Goal: Transaction & Acquisition: Purchase product/service

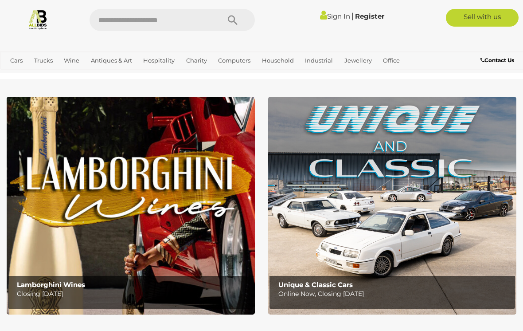
click at [0, 0] on link "Unique & Classic Cars" at bounding box center [0, 0] width 0 height 0
click at [484, 202] on img at bounding box center [392, 206] width 248 height 218
click at [0, 0] on link "View All Industrial Auctions" at bounding box center [0, 0] width 0 height 0
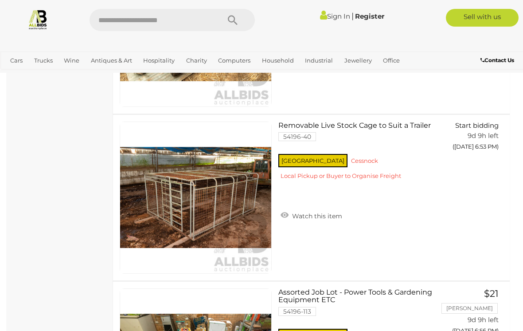
scroll to position [5647, 0]
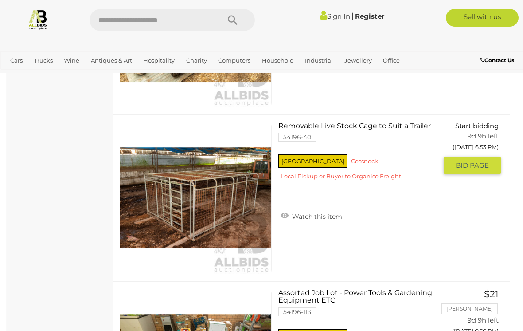
click at [205, 193] on img at bounding box center [195, 197] width 151 height 151
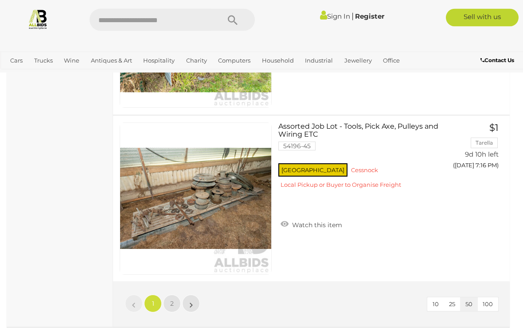
scroll to position [8314, 0]
click at [175, 294] on link "2" at bounding box center [172, 303] width 18 height 18
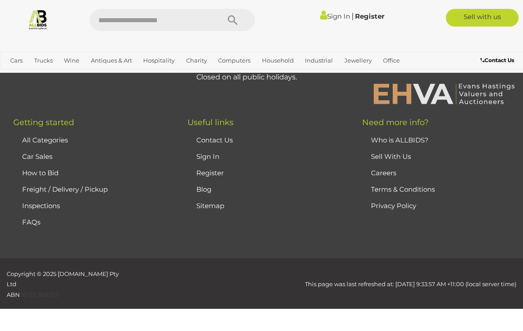
scroll to position [159, 0]
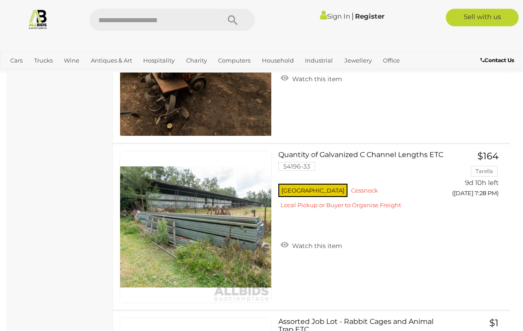
scroll to position [1617, 0]
click at [233, 216] on img at bounding box center [195, 226] width 151 height 151
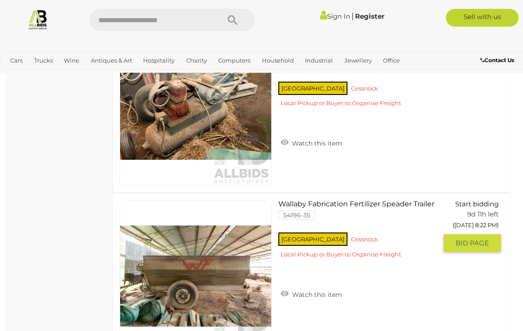
scroll to position [7569, 0]
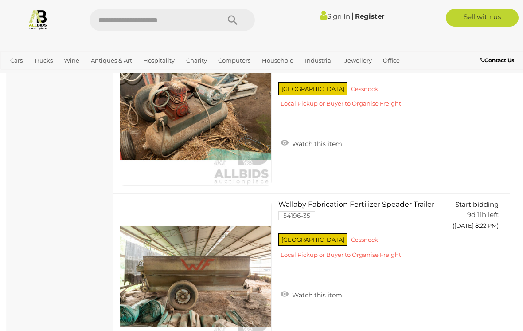
click at [0, 0] on link "Antiques & Vintage" at bounding box center [0, 0] width 0 height 0
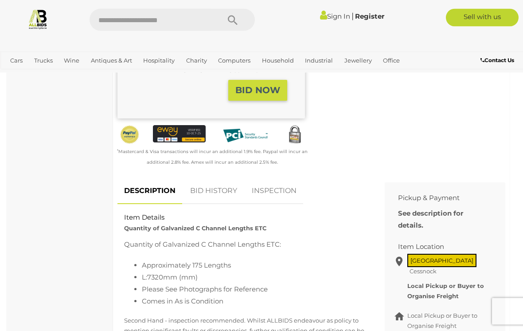
scroll to position [248, 0]
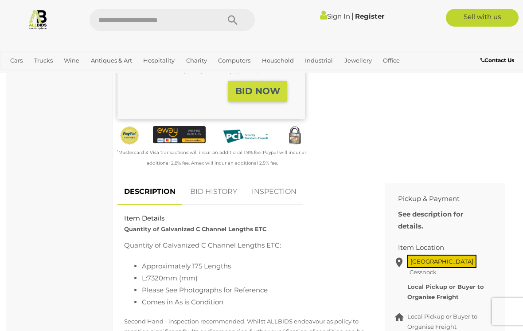
click at [208, 181] on link "BID HISTORY" at bounding box center [214, 192] width 60 height 26
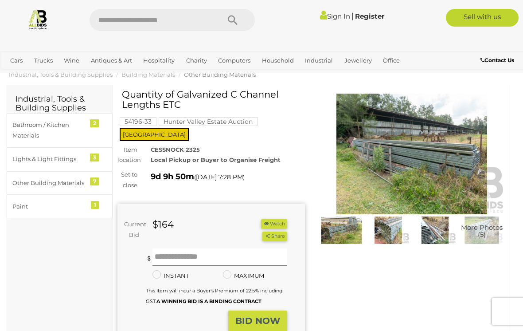
scroll to position [0, 0]
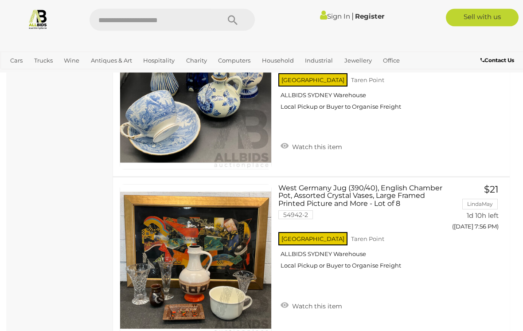
scroll to position [2042, 0]
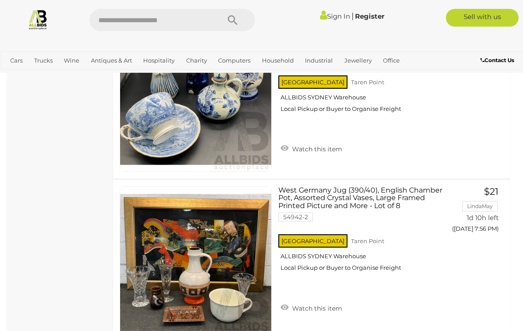
click at [0, 0] on link "Industrial & Rustic" at bounding box center [0, 0] width 0 height 0
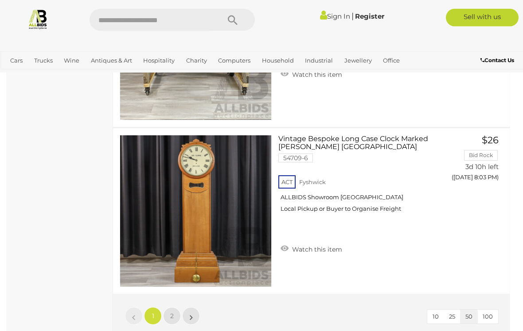
scroll to position [8190, 0]
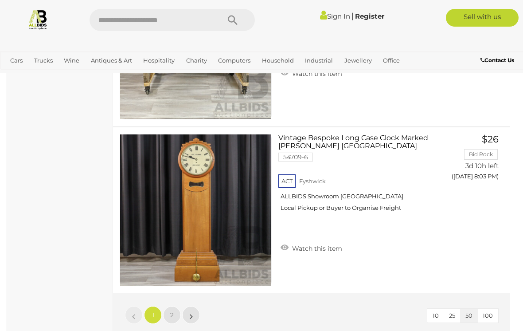
click at [174, 313] on link "2" at bounding box center [172, 315] width 18 height 18
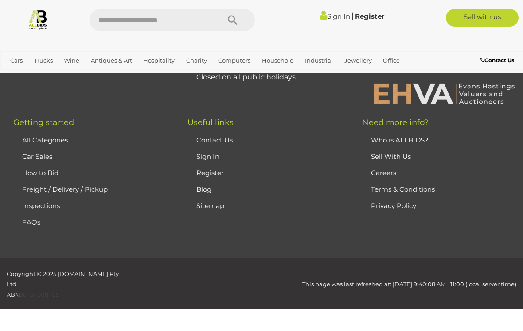
scroll to position [59, 0]
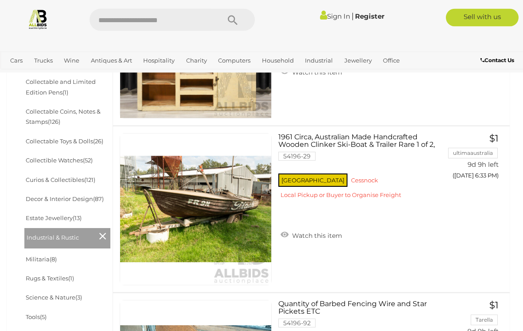
scroll to position [356, 0]
click at [221, 200] on link at bounding box center [196, 209] width 152 height 152
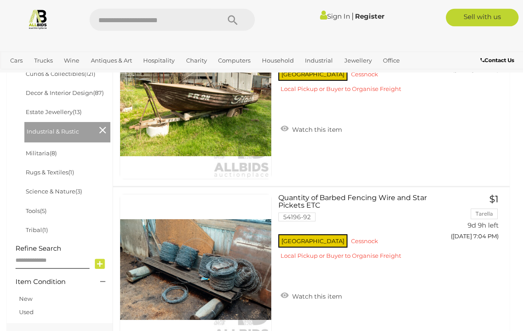
scroll to position [463, 0]
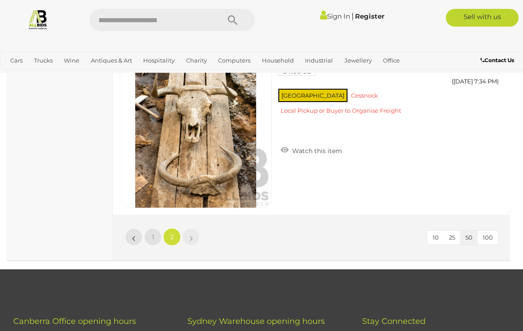
click at [151, 232] on link "1" at bounding box center [153, 237] width 18 height 18
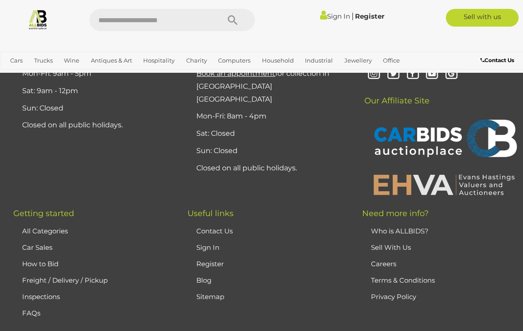
scroll to position [59, 0]
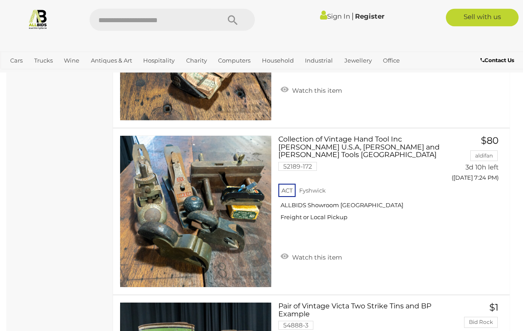
scroll to position [3188, 0]
click at [212, 218] on img at bounding box center [195, 211] width 151 height 151
click at [218, 212] on img at bounding box center [195, 211] width 151 height 151
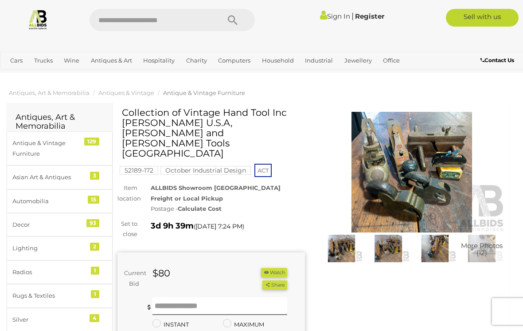
click at [420, 175] on img at bounding box center [412, 172] width 188 height 121
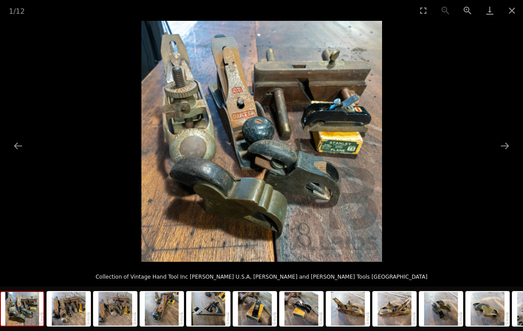
click at [511, 144] on button "Next slide" at bounding box center [505, 145] width 19 height 17
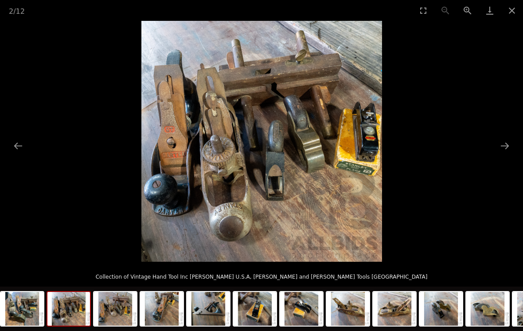
click at [503, 151] on button "Next slide" at bounding box center [505, 145] width 19 height 17
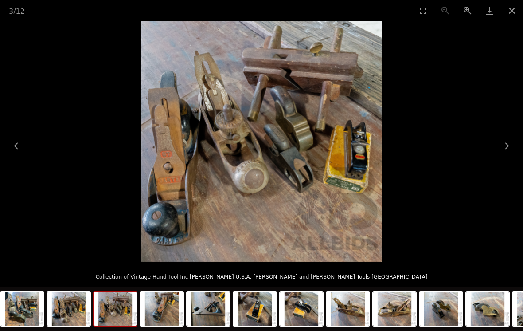
click at [509, 147] on button "Next slide" at bounding box center [505, 145] width 19 height 17
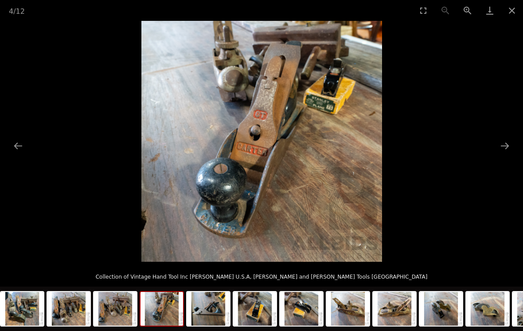
click at [506, 149] on button "Next slide" at bounding box center [505, 145] width 19 height 17
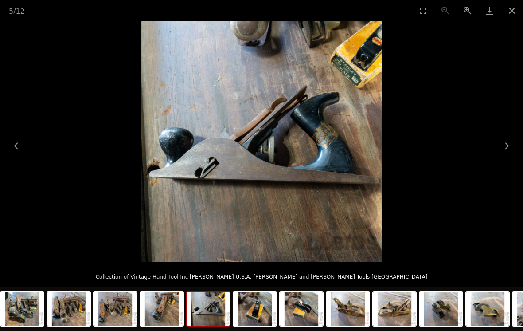
click at [510, 140] on button "Next slide" at bounding box center [505, 145] width 19 height 17
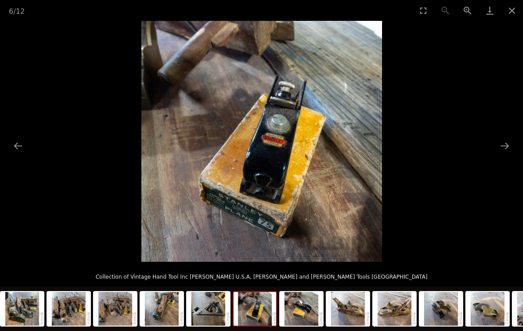
click at [510, 145] on button "Next slide" at bounding box center [505, 145] width 19 height 17
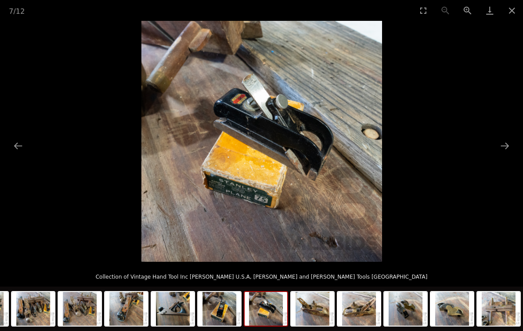
click at [511, 146] on button "Next slide" at bounding box center [505, 145] width 19 height 17
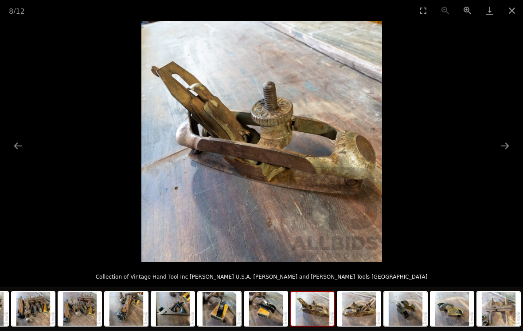
click at [510, 144] on button "Next slide" at bounding box center [505, 145] width 19 height 17
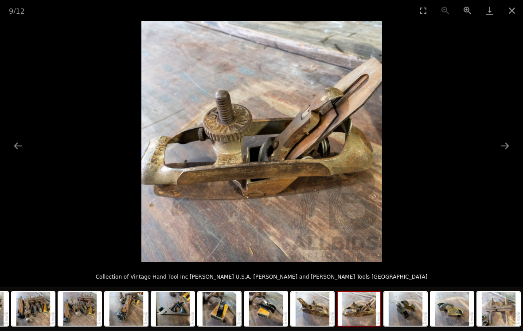
click at [512, 143] on button "Next slide" at bounding box center [505, 145] width 19 height 17
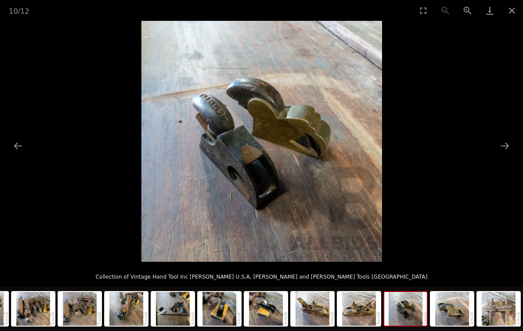
click at [506, 148] on button "Next slide" at bounding box center [505, 145] width 19 height 17
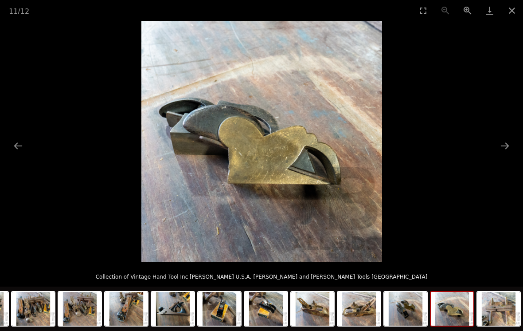
click at [509, 143] on button "Next slide" at bounding box center [505, 145] width 19 height 17
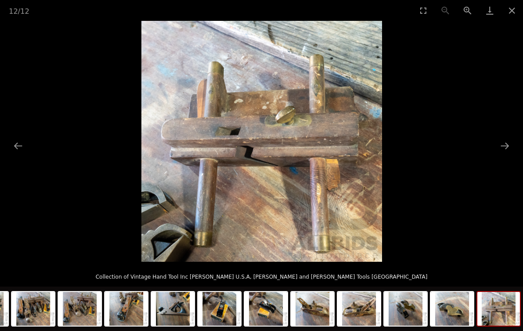
click at [510, 151] on button "Next slide" at bounding box center [505, 145] width 19 height 17
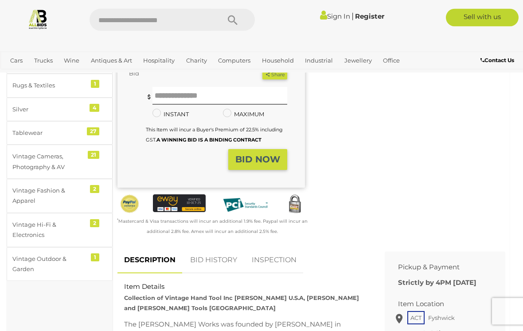
click at [209, 247] on link "BID HISTORY" at bounding box center [214, 260] width 60 height 26
